Goal: Contribute content: Contribute content

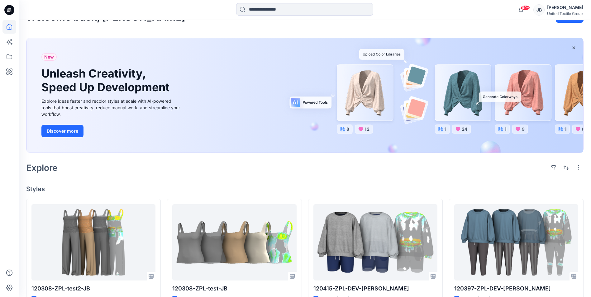
scroll to position [31, 0]
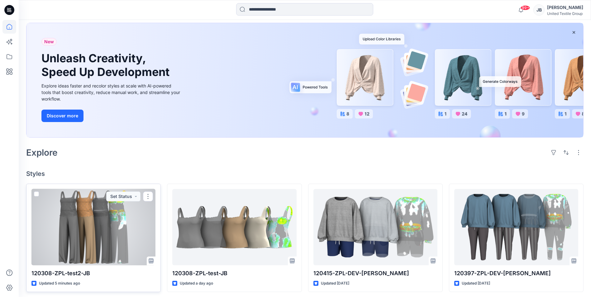
click at [109, 235] on div at bounding box center [93, 227] width 124 height 76
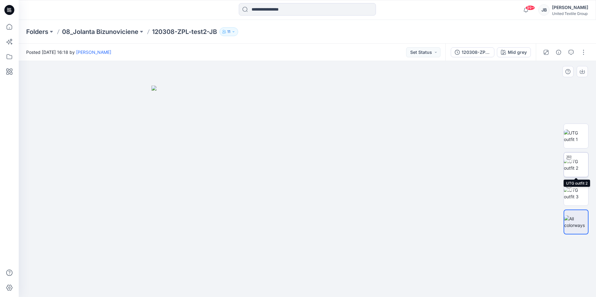
click at [577, 164] on img at bounding box center [576, 164] width 24 height 13
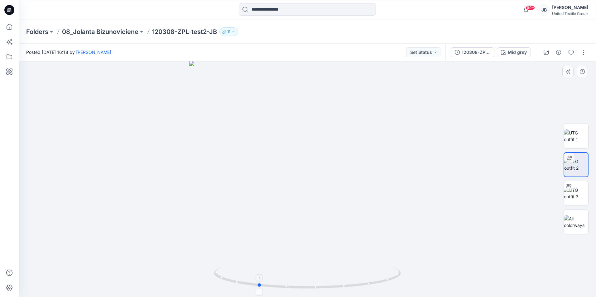
drag, startPoint x: 305, startPoint y: 290, endPoint x: 257, endPoint y: 290, distance: 47.4
click at [257, 290] on div at bounding box center [307, 179] width 577 height 236
drag, startPoint x: 259, startPoint y: 288, endPoint x: 235, endPoint y: 268, distance: 30.8
click at [235, 268] on icon at bounding box center [308, 278] width 189 height 23
click at [398, 166] on img at bounding box center [307, 171] width 266 height 251
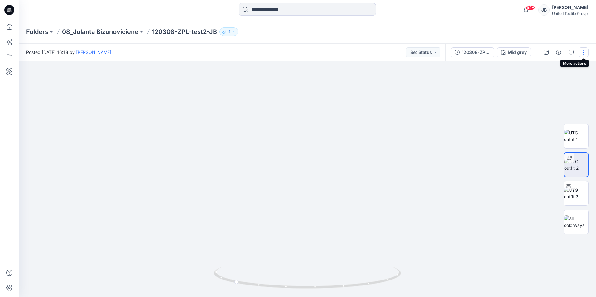
click at [585, 50] on button "button" at bounding box center [583, 52] width 10 height 10
click at [541, 83] on p "Edit" at bounding box center [544, 84] width 8 height 7
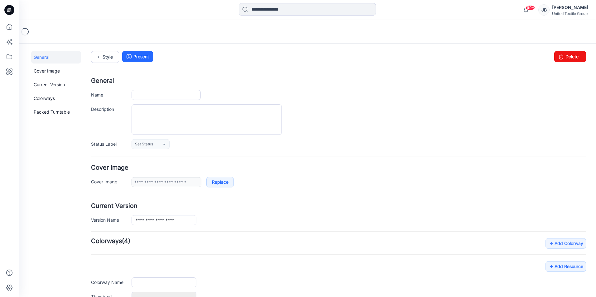
type input "**********"
type input "********"
type input "**********"
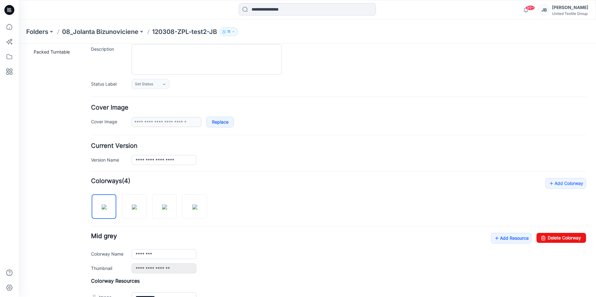
scroll to position [168, 0]
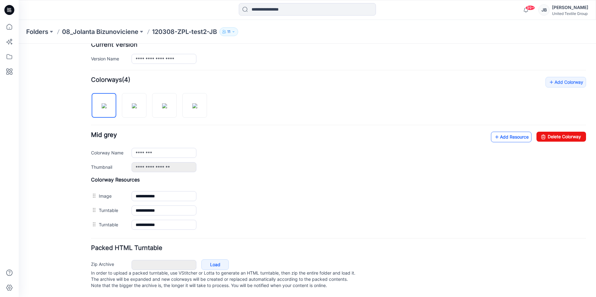
click at [494, 132] on icon at bounding box center [497, 137] width 6 height 10
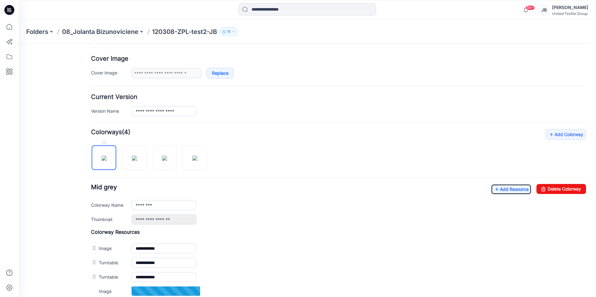
scroll to position [0, 0]
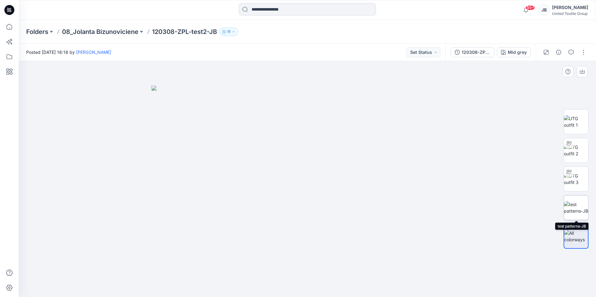
click at [577, 211] on img at bounding box center [576, 207] width 24 height 13
click at [8, 11] on icon at bounding box center [8, 10] width 2 height 0
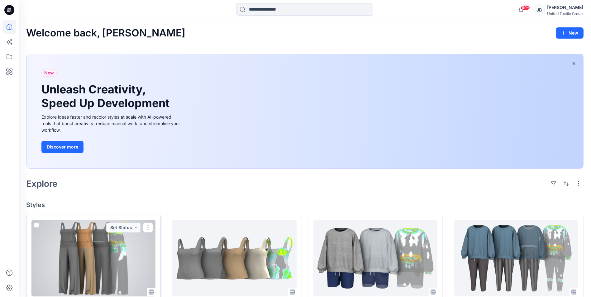
click at [90, 255] on div at bounding box center [93, 258] width 124 height 76
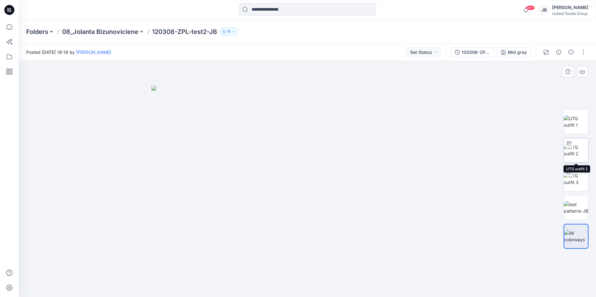
click at [578, 148] on img at bounding box center [576, 150] width 24 height 13
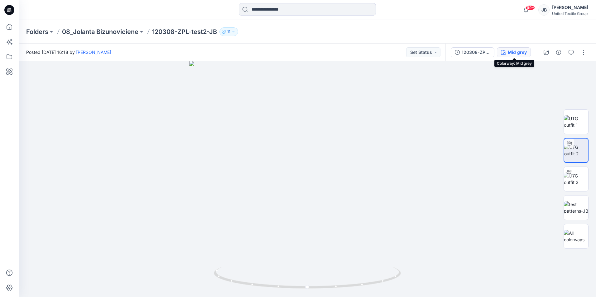
click at [509, 52] on div "Mid grey" at bounding box center [517, 52] width 19 height 7
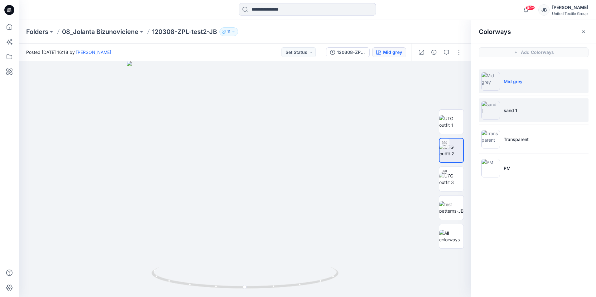
click at [492, 108] on img at bounding box center [490, 110] width 19 height 19
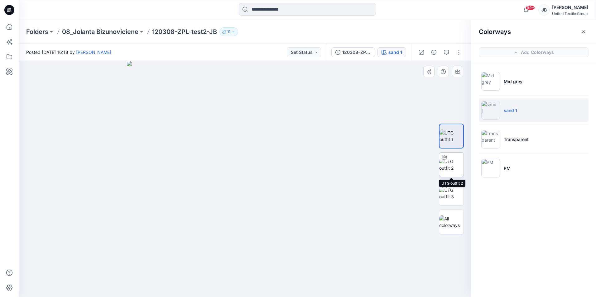
click at [451, 161] on img at bounding box center [451, 164] width 24 height 13
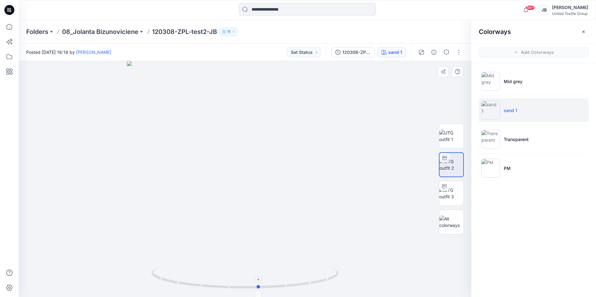
drag, startPoint x: 244, startPoint y: 289, endPoint x: 258, endPoint y: 292, distance: 14.4
click at [258, 290] on icon at bounding box center [245, 278] width 189 height 23
click at [488, 141] on img at bounding box center [490, 139] width 19 height 19
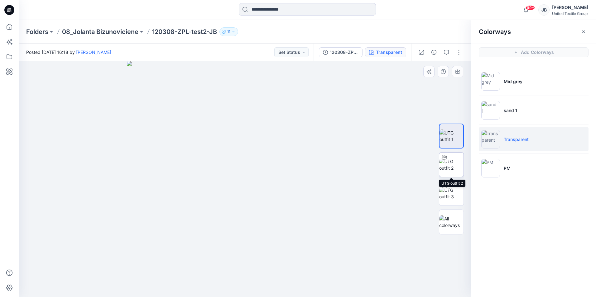
click at [449, 161] on div at bounding box center [444, 158] width 10 height 10
